Goal: Task Accomplishment & Management: Manage account settings

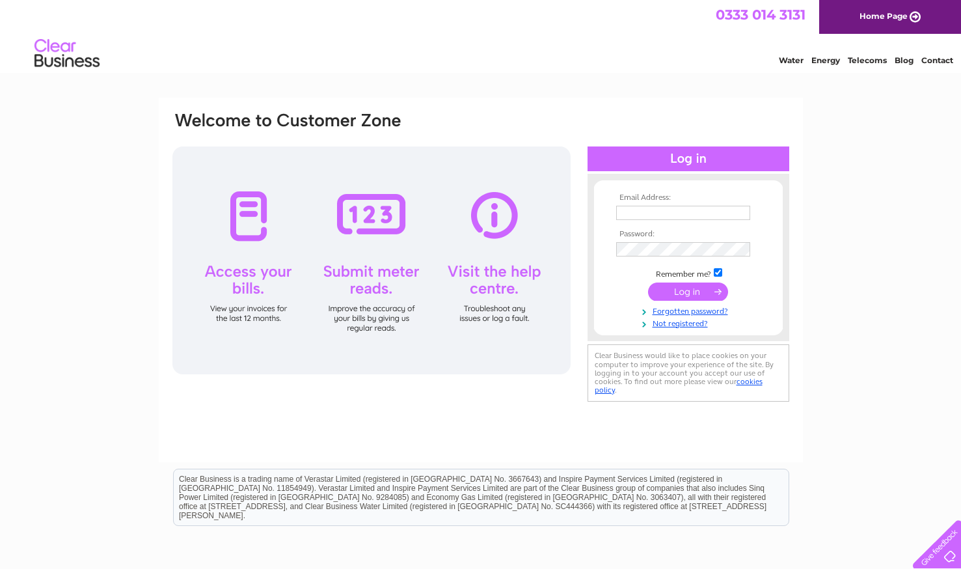
click at [669, 208] on input "text" at bounding box center [683, 213] width 134 height 14
type input "stearandbright@hotmail.com"
click at [648, 284] on input "submit" at bounding box center [688, 293] width 80 height 18
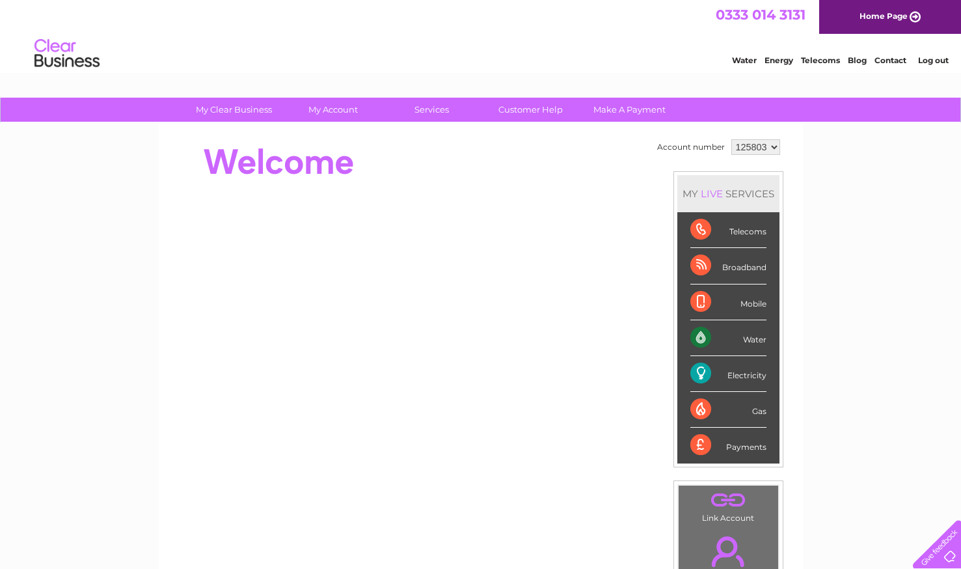
click at [954, 556] on div at bounding box center [934, 541] width 53 height 53
click at [760, 146] on select "125803 125829" at bounding box center [756, 147] width 49 height 16
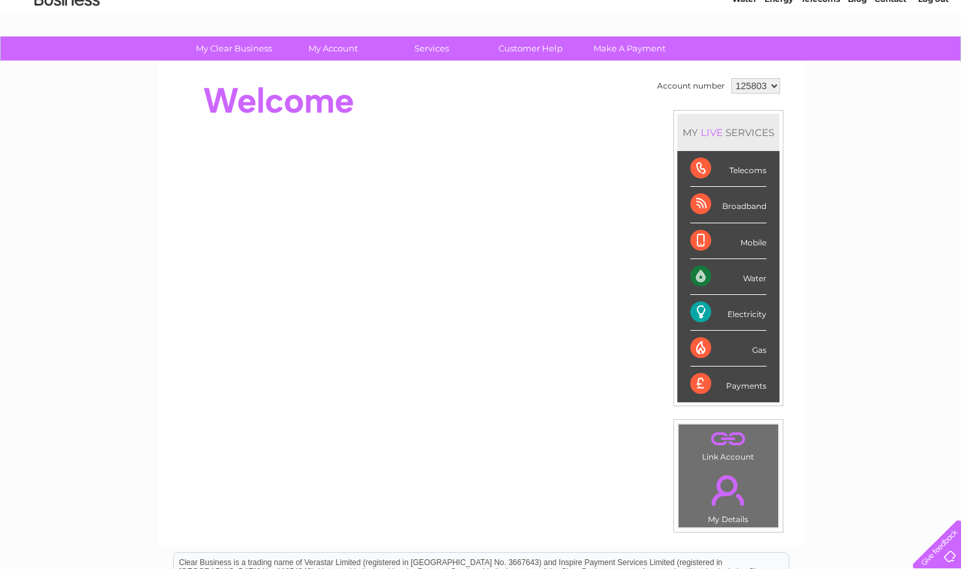
scroll to position [26, 0]
